Goal: Find specific page/section: Find specific page/section

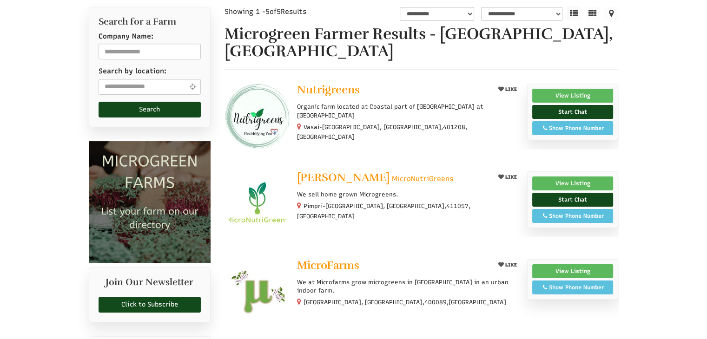
scroll to position [140, 0]
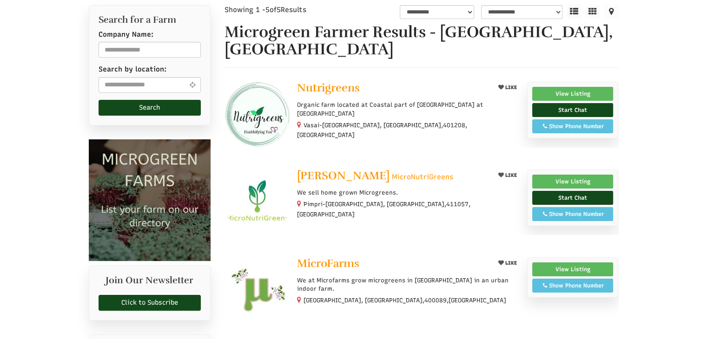
select select "Language Translate Widget"
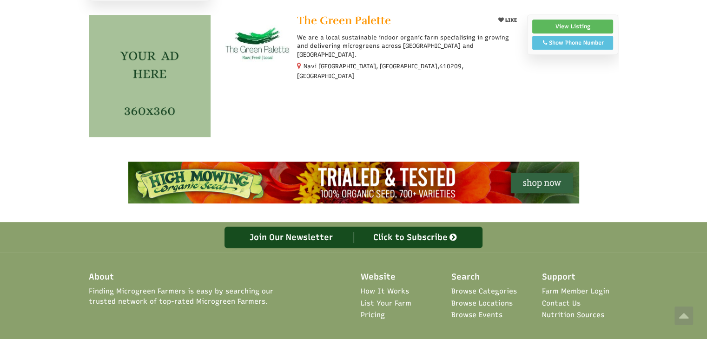
scroll to position [419, 0]
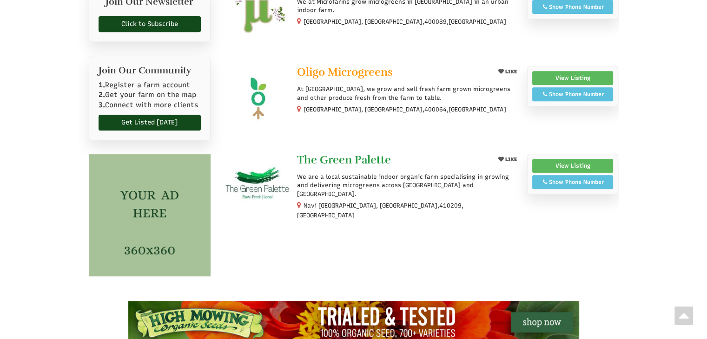
click at [339, 153] on span "The Green Palette" at bounding box center [344, 160] width 94 height 14
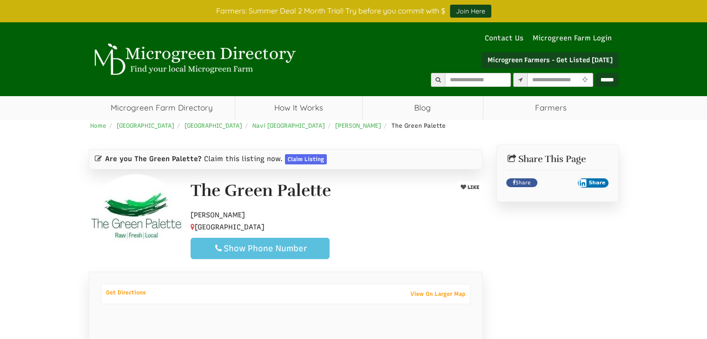
select select "Language Translate Widget"
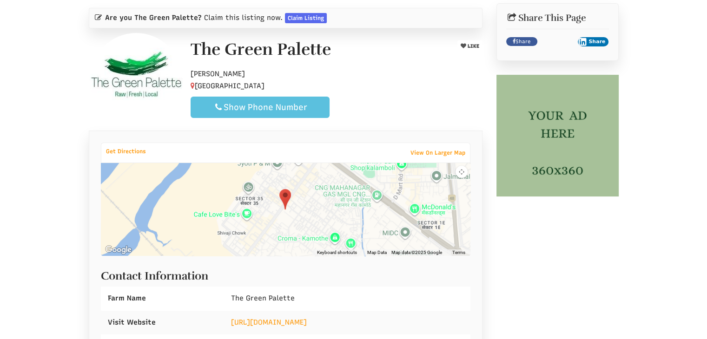
scroll to position [140, 0]
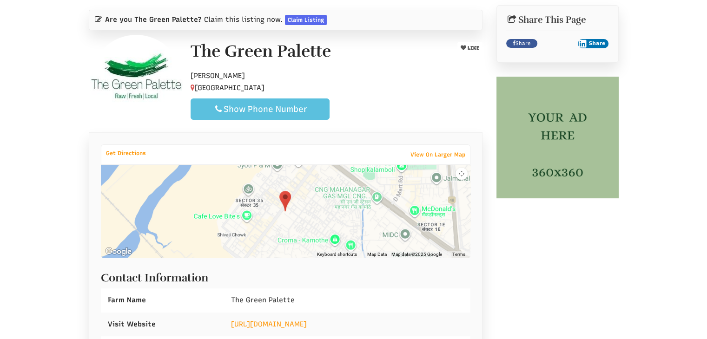
click at [460, 173] on button "Map camera controls" at bounding box center [462, 174] width 12 height 12
click at [446, 203] on button "Zoom out" at bounding box center [447, 204] width 12 height 12
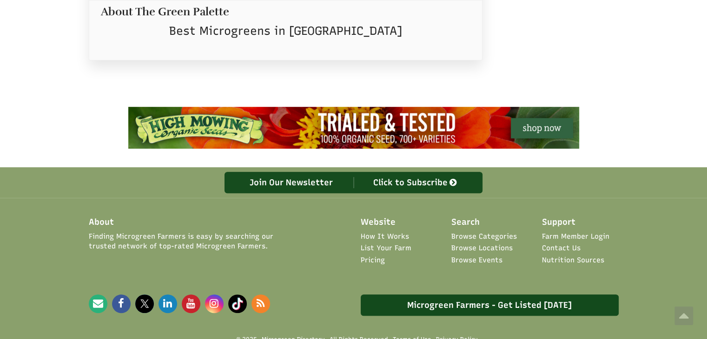
scroll to position [279, 0]
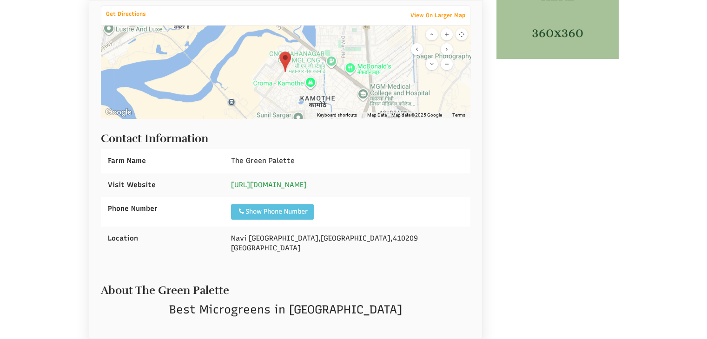
click at [307, 183] on link "https://m.facebook.com/thegreenpalette/" at bounding box center [269, 185] width 76 height 8
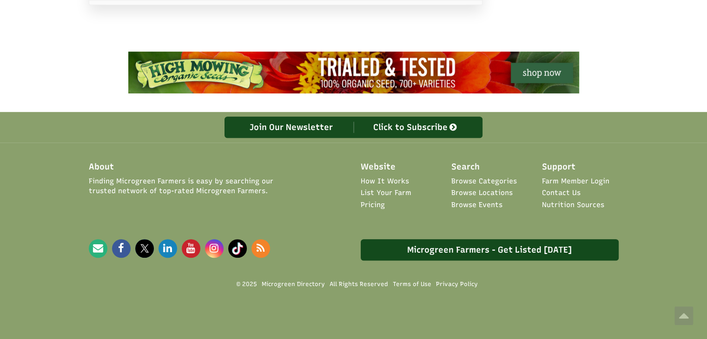
scroll to position [0, 0]
